Goal: Task Accomplishment & Management: Manage account settings

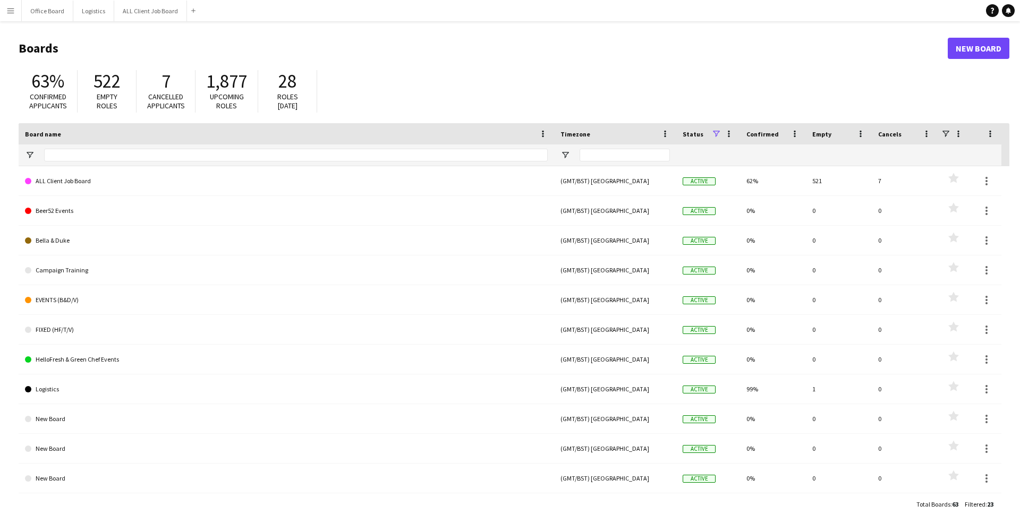
click at [14, 12] on app-icon "Menu" at bounding box center [10, 10] width 9 height 9
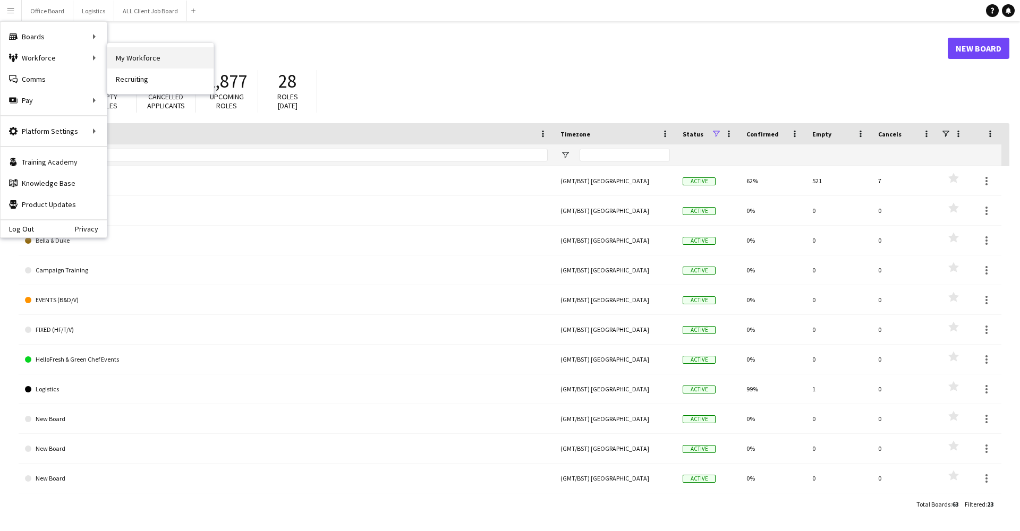
click at [180, 59] on link "My Workforce" at bounding box center [160, 57] width 106 height 21
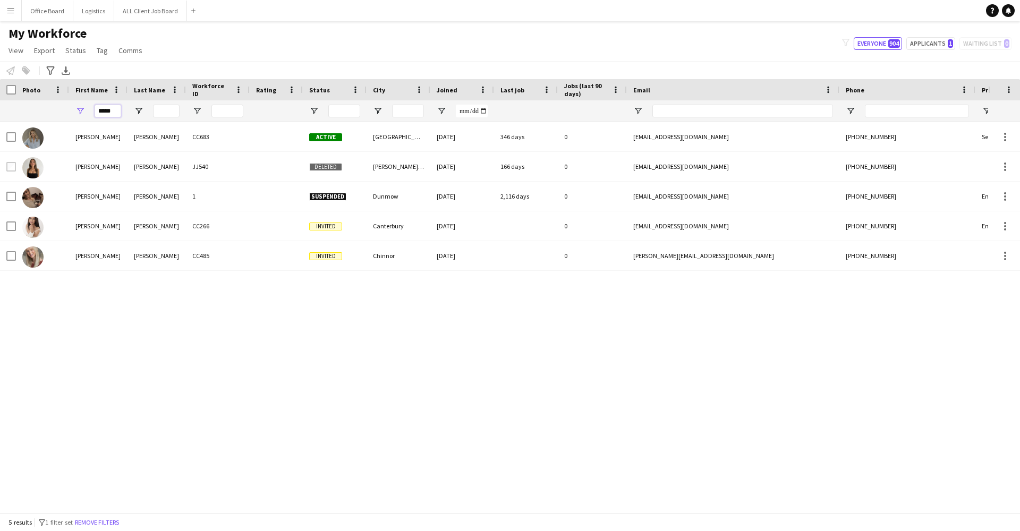
click at [108, 111] on input "*****" at bounding box center [108, 111] width 27 height 13
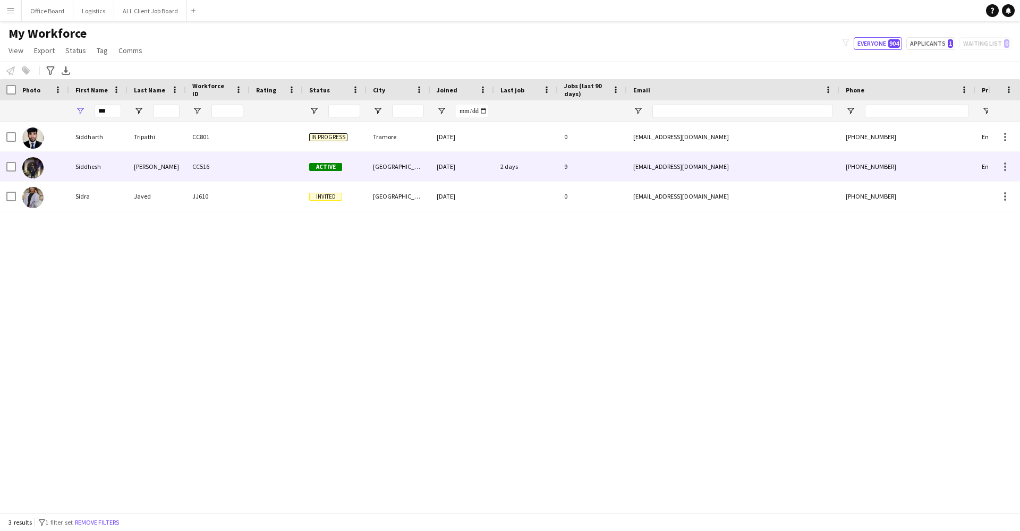
click at [115, 173] on div "Siddhesh" at bounding box center [98, 166] width 58 height 29
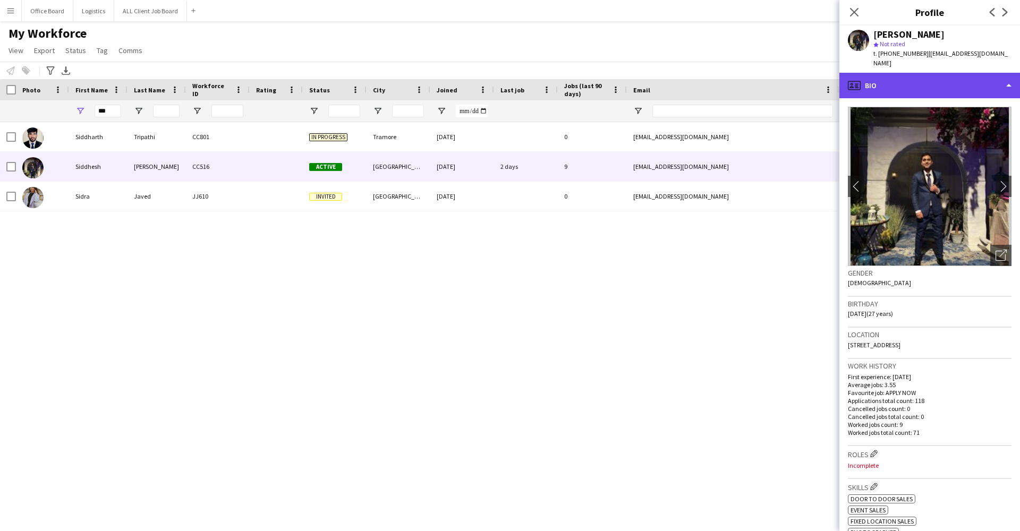
click at [894, 73] on div "profile Bio" at bounding box center [929, 86] width 181 height 26
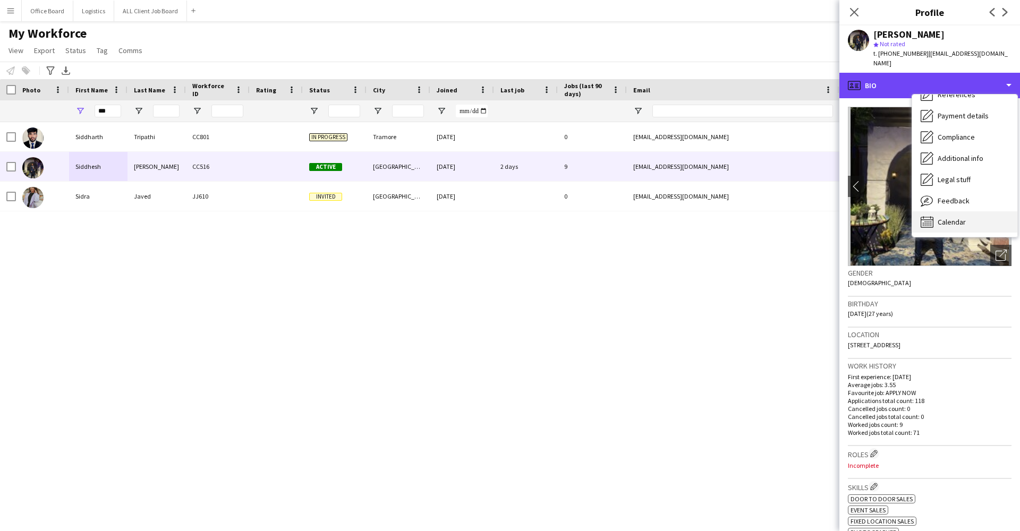
scroll to position [121, 0]
click at [942, 217] on span "Calendar" at bounding box center [952, 222] width 28 height 10
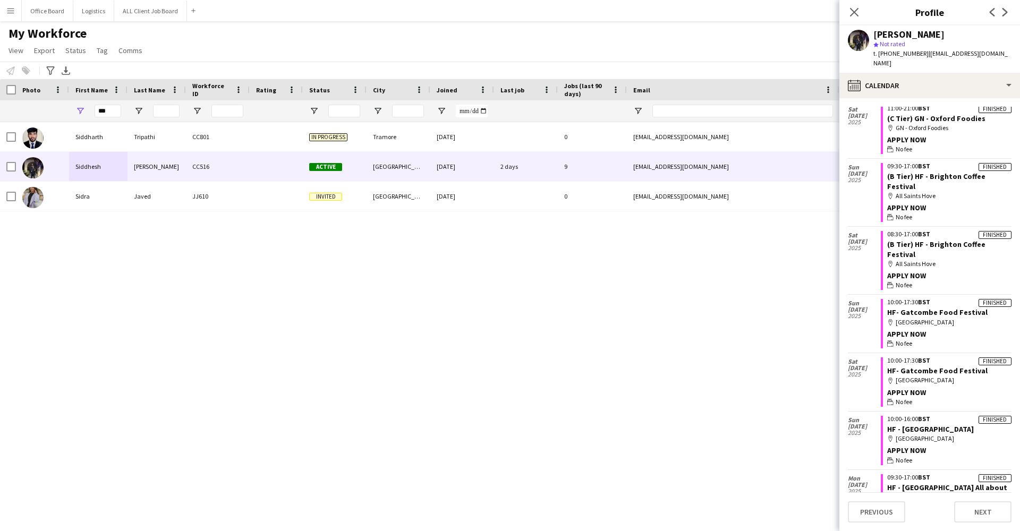
scroll to position [639, 0]
drag, startPoint x: 984, startPoint y: 290, endPoint x: 889, endPoint y: 287, distance: 94.6
click at [889, 357] on app-crew-calendar-job-card "Finished 10:00-17:30 BST HF- Gatcombe Food Festival map-marker Gatcombe Park AP…" at bounding box center [946, 381] width 131 height 49
copy link "HF- Gatcombe Food Festival"
click at [116, 97] on div "First Name" at bounding box center [98, 89] width 46 height 21
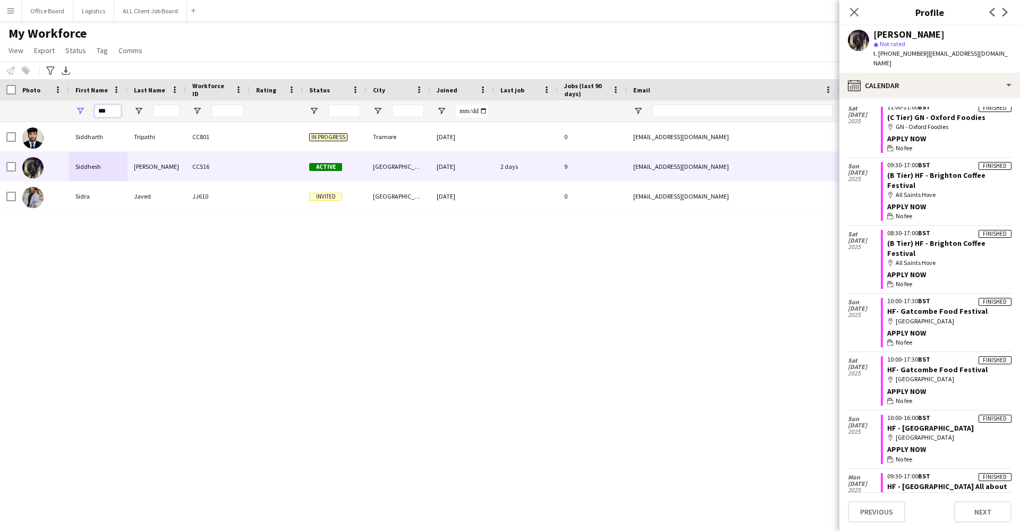
click at [106, 117] on input "***" at bounding box center [108, 111] width 27 height 13
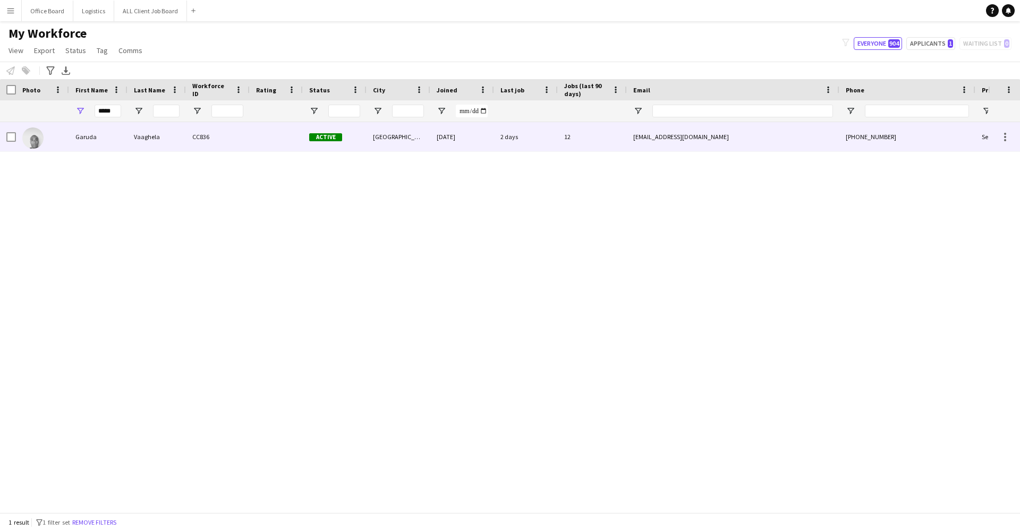
drag, startPoint x: 106, startPoint y: 117, endPoint x: 116, endPoint y: 139, distance: 24.5
click at [116, 139] on div "Garuda" at bounding box center [98, 136] width 58 height 29
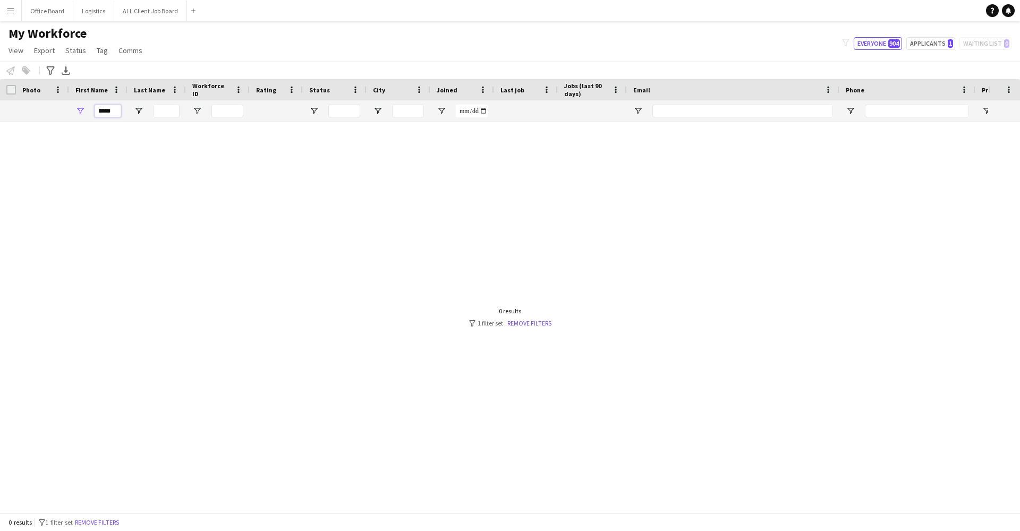
click at [115, 113] on input "*****" at bounding box center [108, 111] width 27 height 13
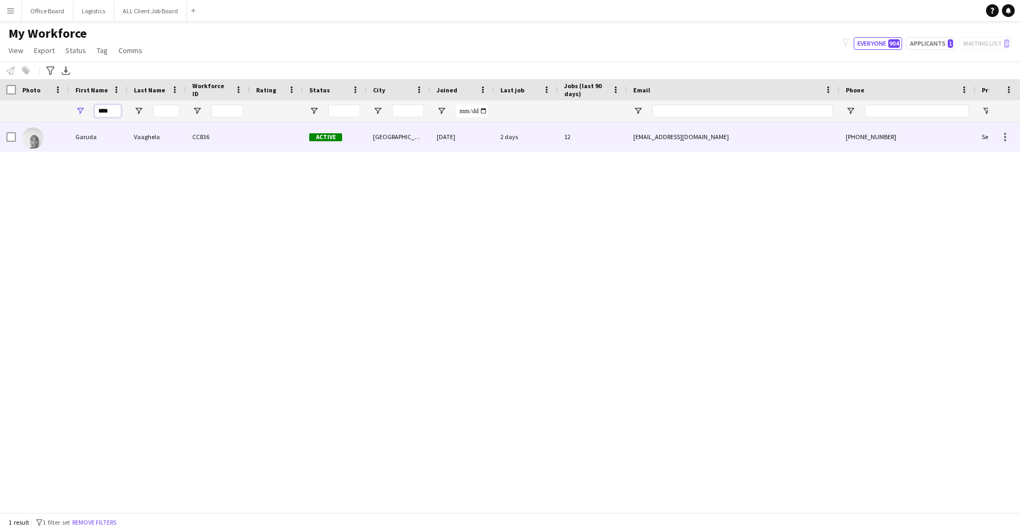
type input "****"
click at [117, 139] on div "Garuda" at bounding box center [98, 136] width 58 height 29
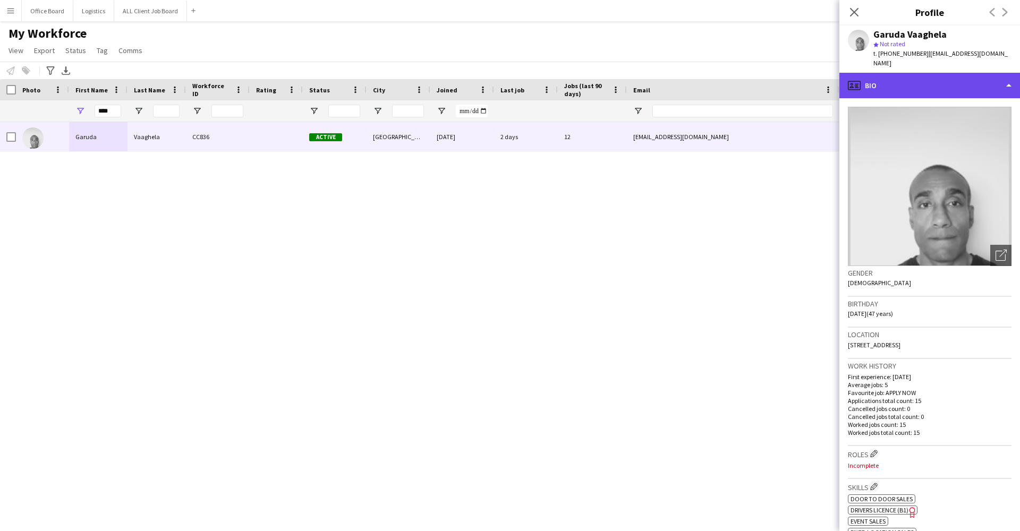
click at [872, 82] on div "profile Bio" at bounding box center [929, 86] width 181 height 26
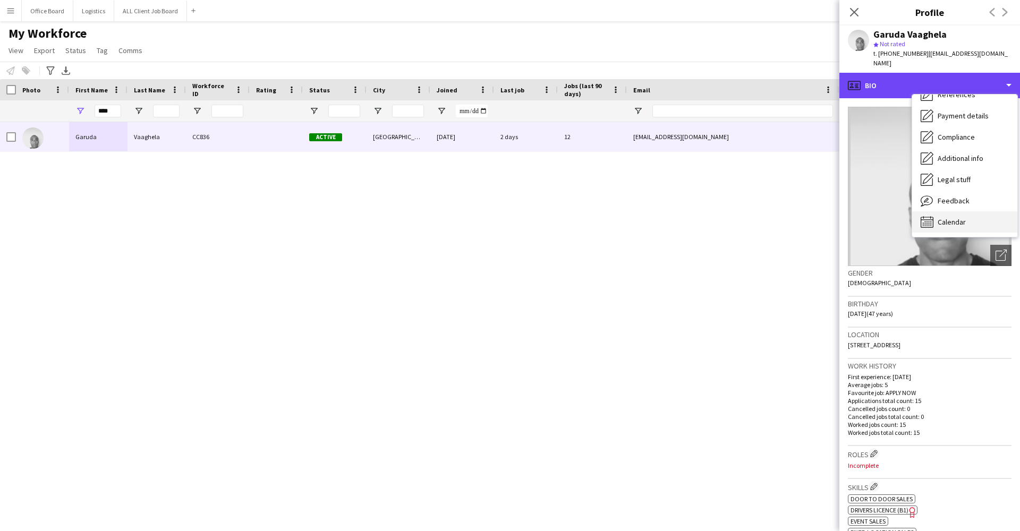
scroll to position [121, 0]
click at [952, 217] on span "Calendar" at bounding box center [952, 222] width 28 height 10
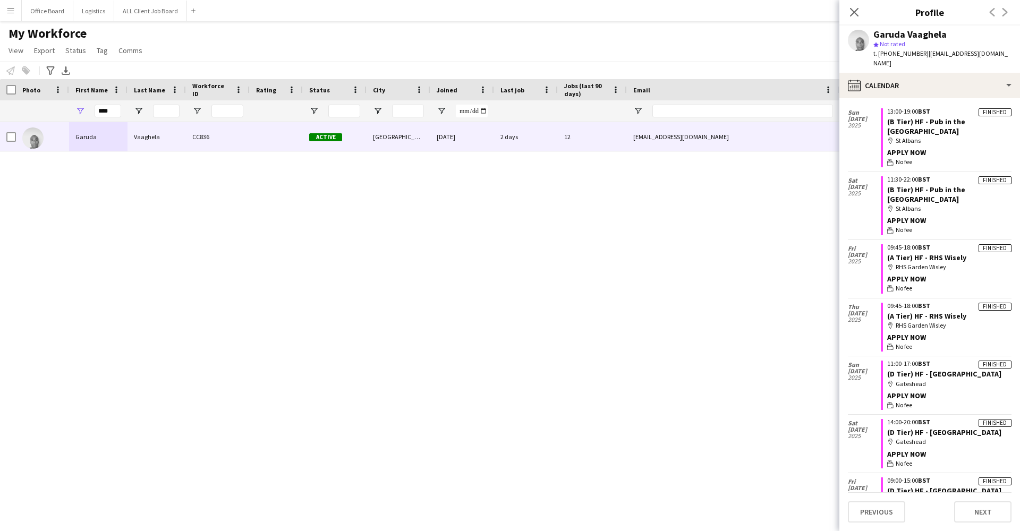
scroll to position [236, 0]
drag, startPoint x: 970, startPoint y: 227, endPoint x: 913, endPoint y: 223, distance: 57.0
click at [913, 244] on app-crew-calendar-job-card "Finished 09:45-18:00 BST (A Tier) HF - RHS Wisely map-marker RHS Garden Wisley …" at bounding box center [946, 268] width 131 height 49
copy link "HF - RHS Wisely"
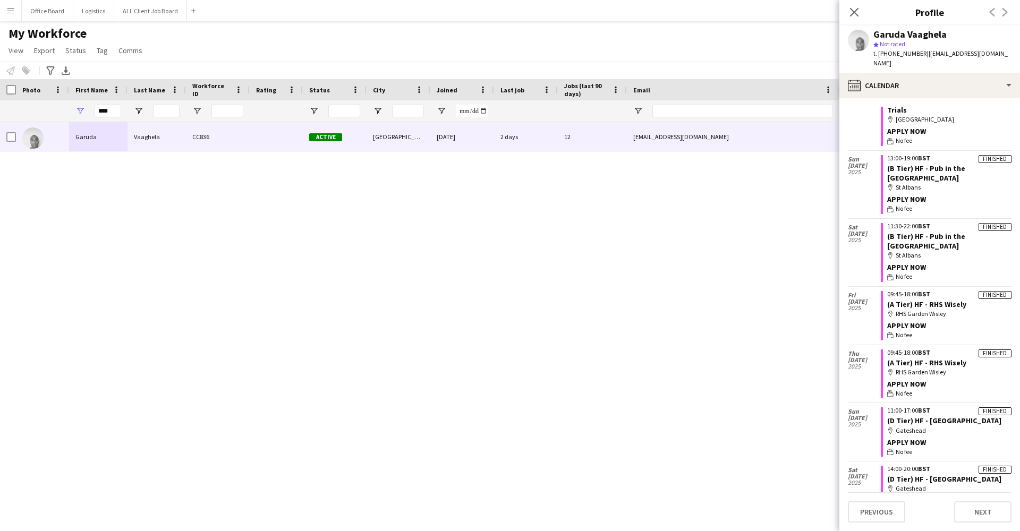
scroll to position [182, 0]
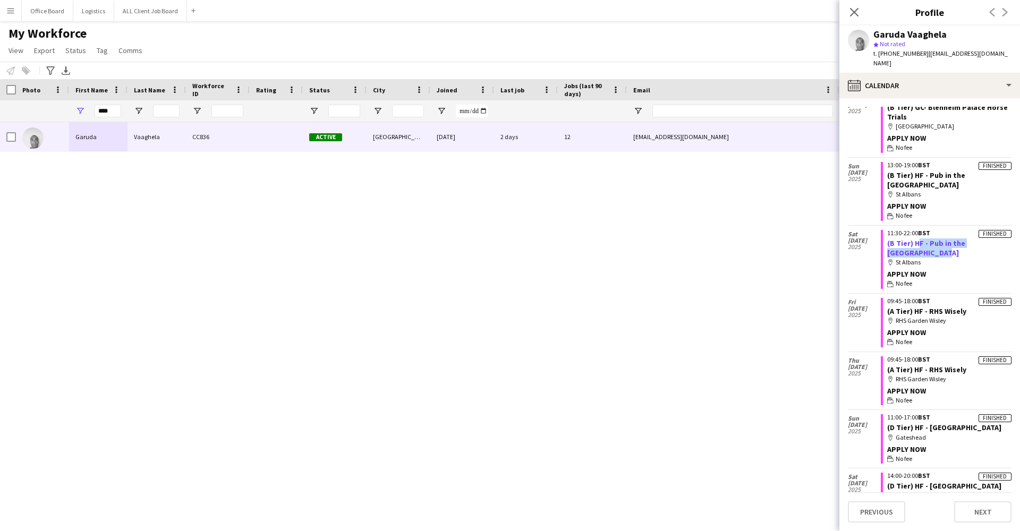
drag, startPoint x: 1011, startPoint y: 221, endPoint x: 912, endPoint y: 223, distance: 98.3
click at [912, 230] on app-crew-calendar-job-card "Finished 11:30-22:00 BST (B Tier) HF - Pub in the Park St Albans map-marker St …" at bounding box center [946, 259] width 131 height 59
copy link "HF - Pub in the Park St Albans"
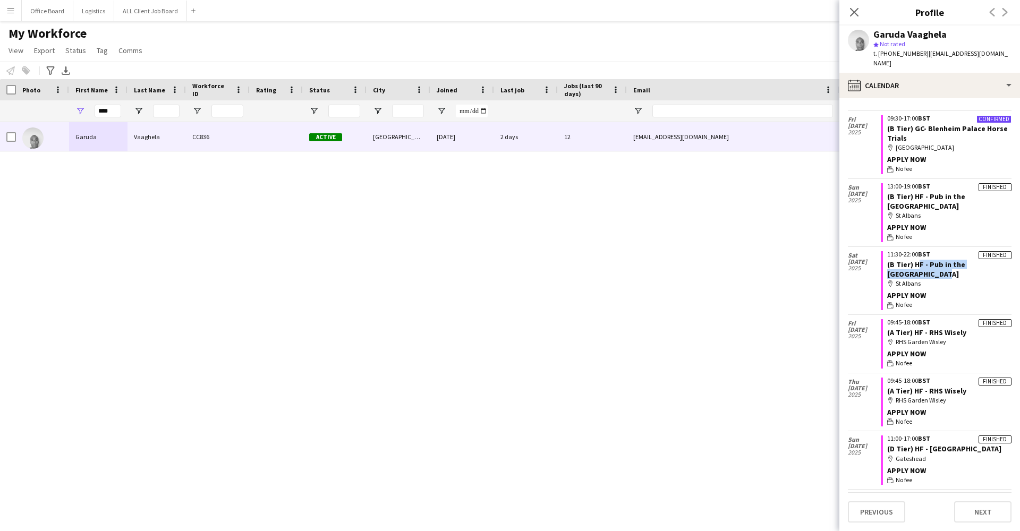
scroll to position [147, 0]
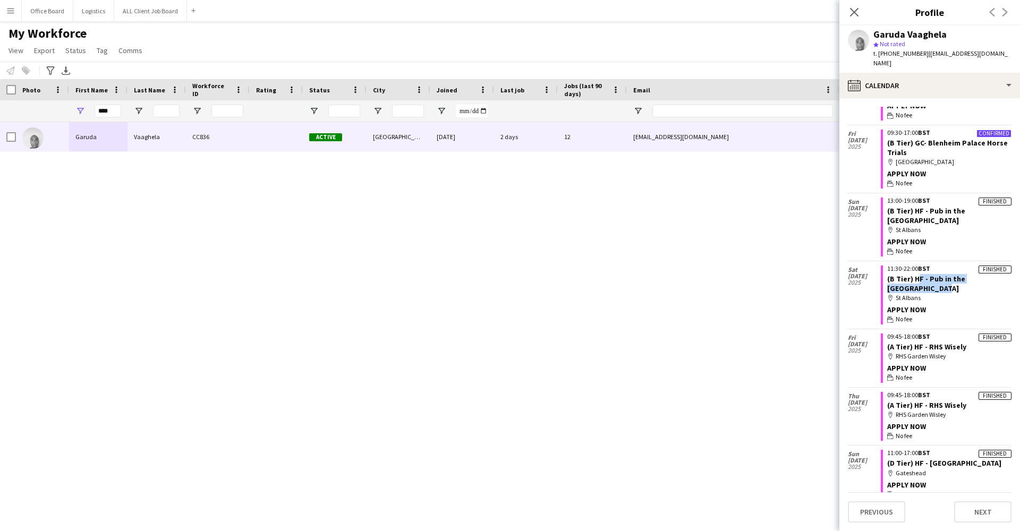
copy link "HF - Pub in the Park St Albans"
click at [6, 7] on button "Menu" at bounding box center [10, 10] width 21 height 21
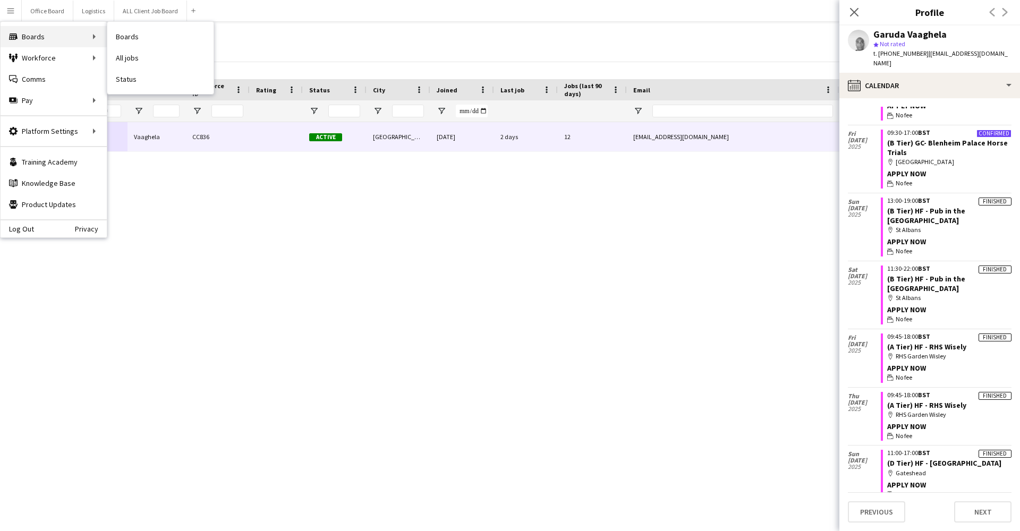
click at [58, 33] on div "Boards Boards" at bounding box center [54, 36] width 106 height 21
click at [17, 35] on icon "Boards" at bounding box center [13, 36] width 9 height 9
click at [129, 56] on link "All jobs" at bounding box center [160, 57] width 106 height 21
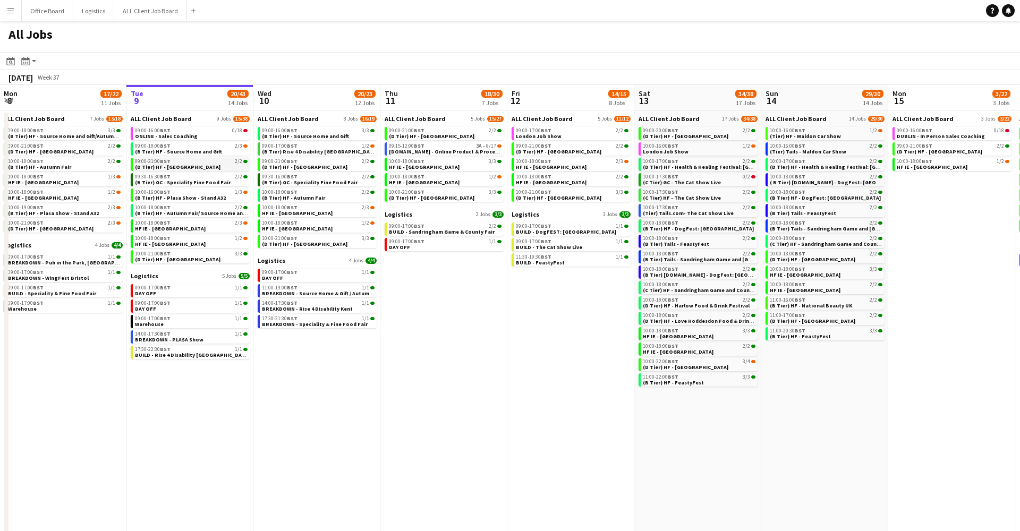
click at [171, 166] on span "(D Tier) HF - [GEOGRAPHIC_DATA]" at bounding box center [178, 167] width 86 height 7
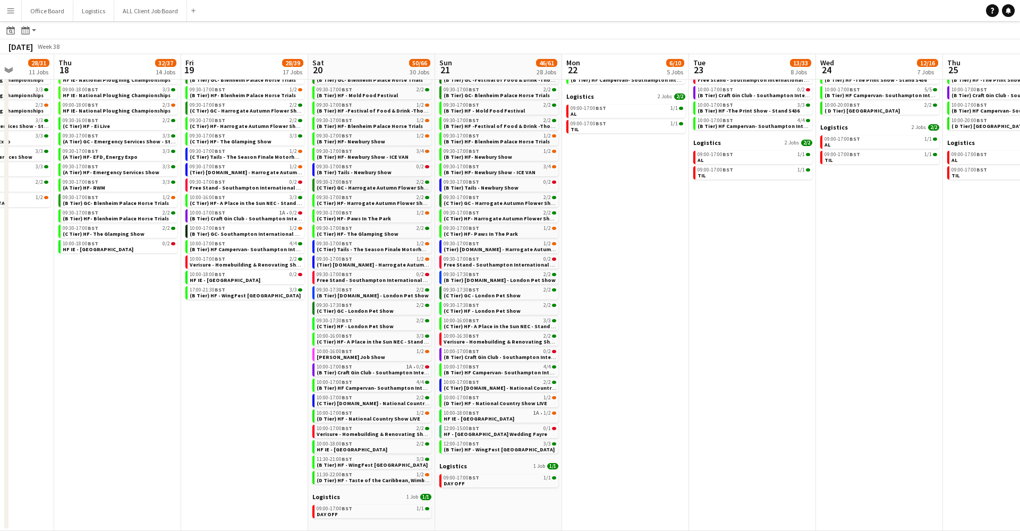
scroll to position [86, 0]
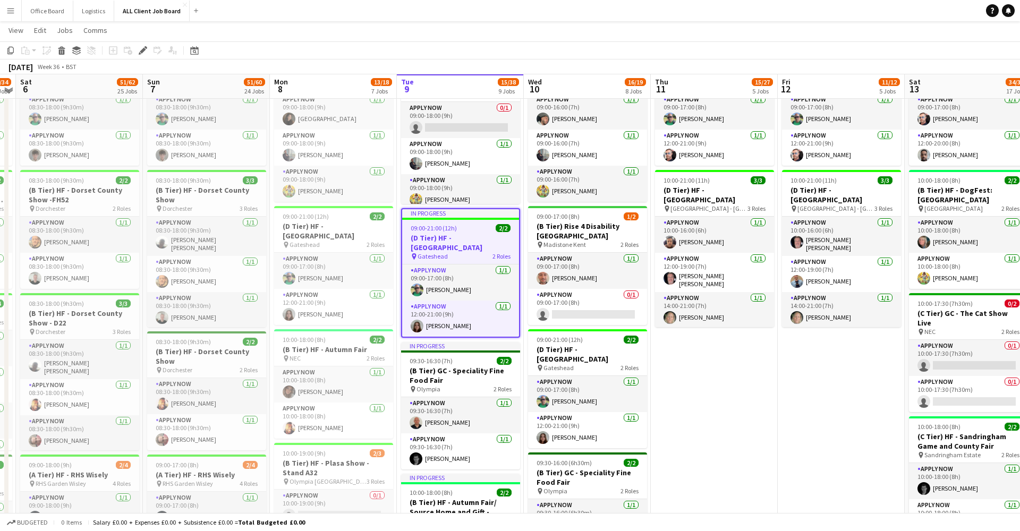
scroll to position [486, 0]
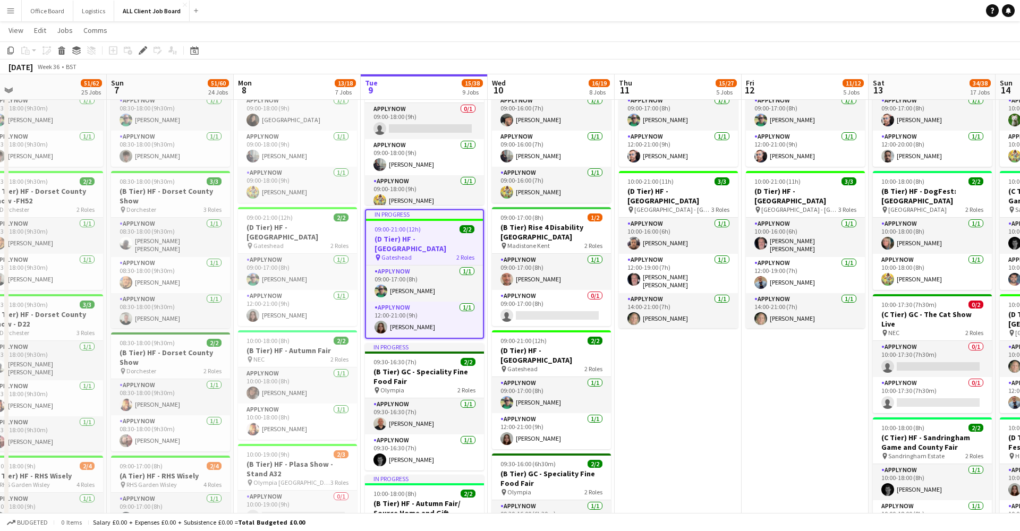
drag, startPoint x: 473, startPoint y: 250, endPoint x: 437, endPoint y: 248, distance: 36.7
click at [432, 250] on h3 "(D Tier) HF - [GEOGRAPHIC_DATA]" at bounding box center [424, 243] width 117 height 19
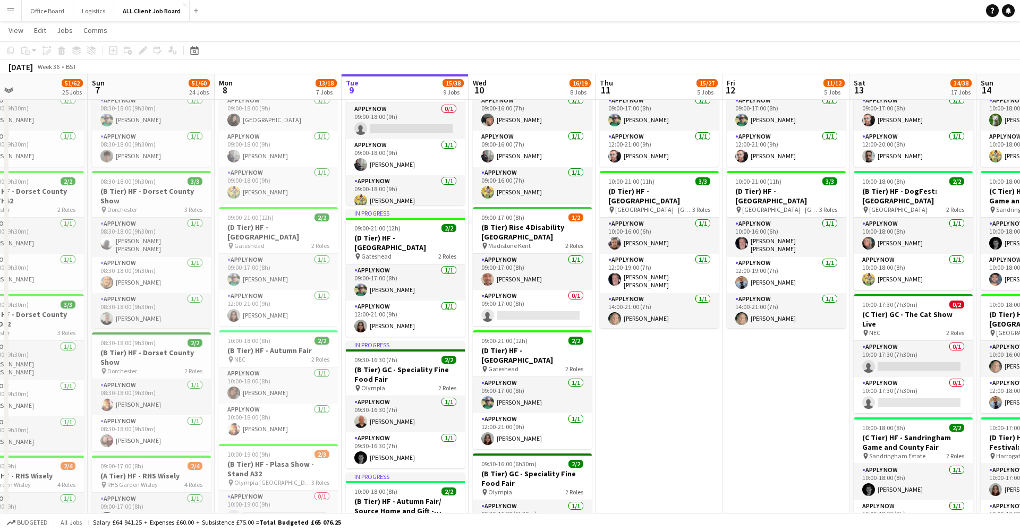
scroll to position [0, 423]
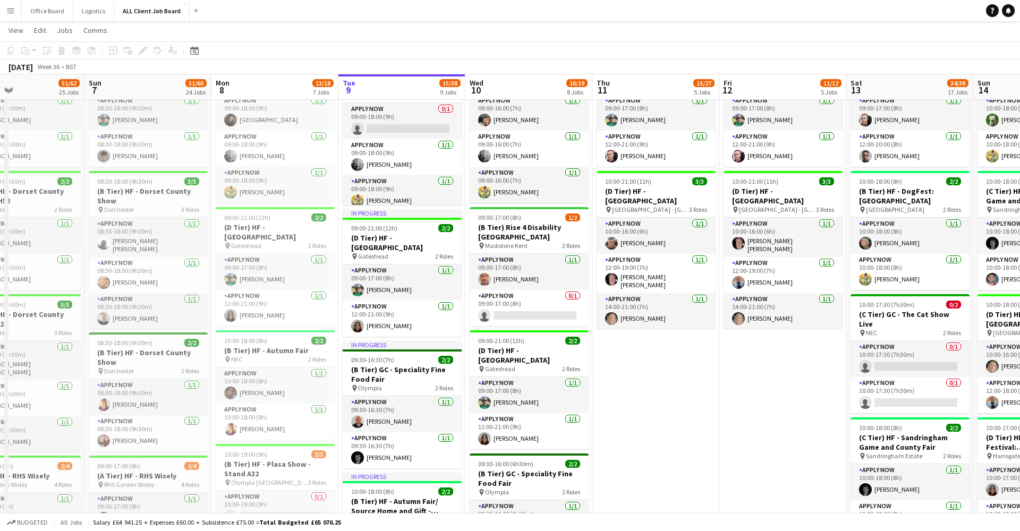
drag, startPoint x: 428, startPoint y: 247, endPoint x: 406, endPoint y: 237, distance: 23.8
click at [400, 233] on h3 "(D Tier) HF - [GEOGRAPHIC_DATA]" at bounding box center [402, 242] width 119 height 19
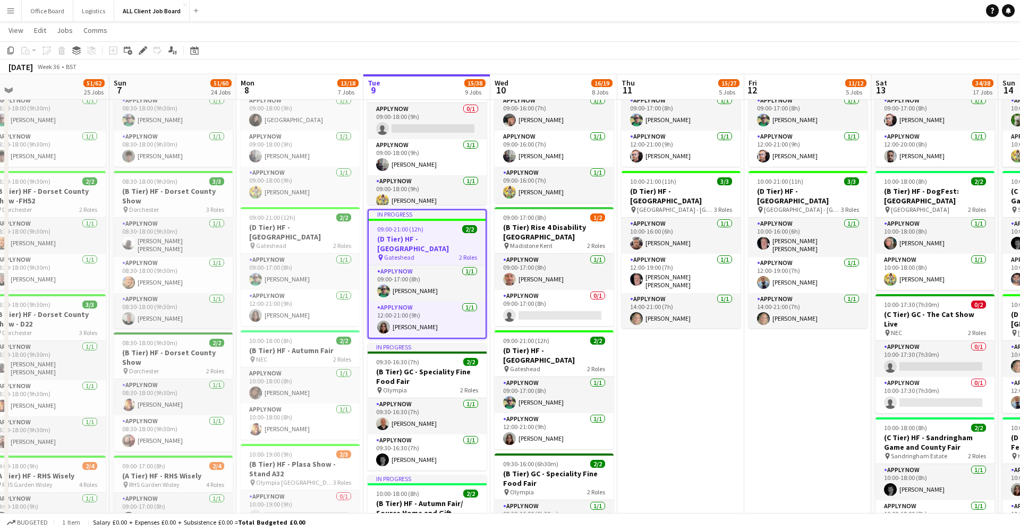
drag, startPoint x: 391, startPoint y: 237, endPoint x: 416, endPoint y: 247, distance: 27.1
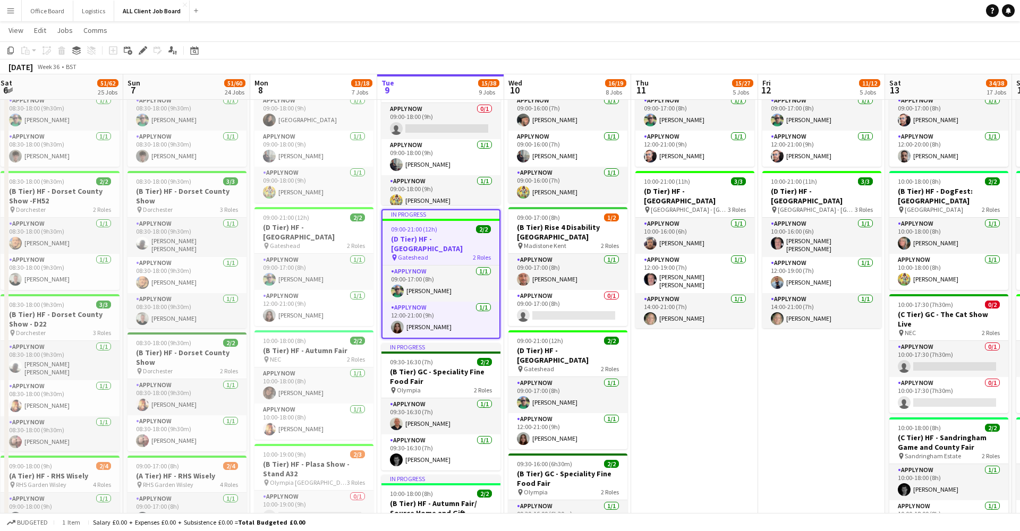
drag, startPoint x: 420, startPoint y: 241, endPoint x: 431, endPoint y: 256, distance: 18.9
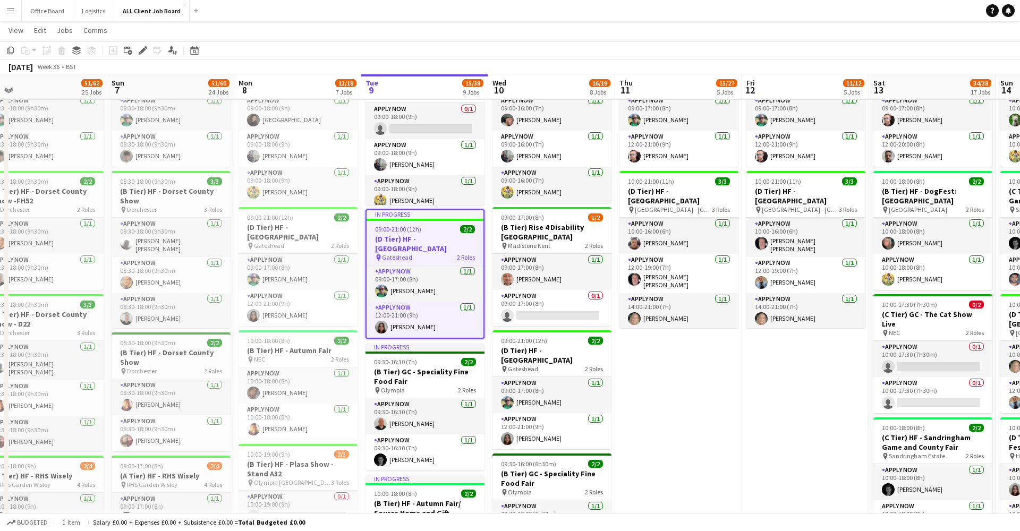
drag, startPoint x: 492, startPoint y: 243, endPoint x: 477, endPoint y: 243, distance: 14.9
